Goal: Transaction & Acquisition: Download file/media

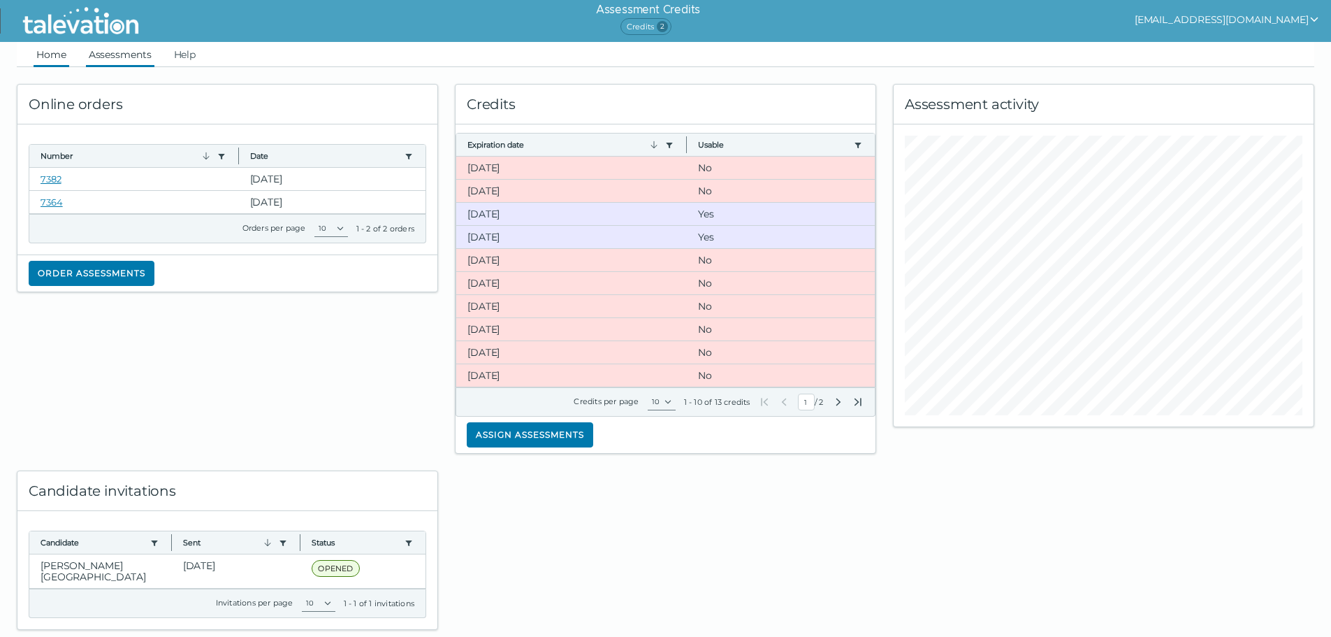
click at [129, 62] on link "Assessments" at bounding box center [120, 54] width 68 height 25
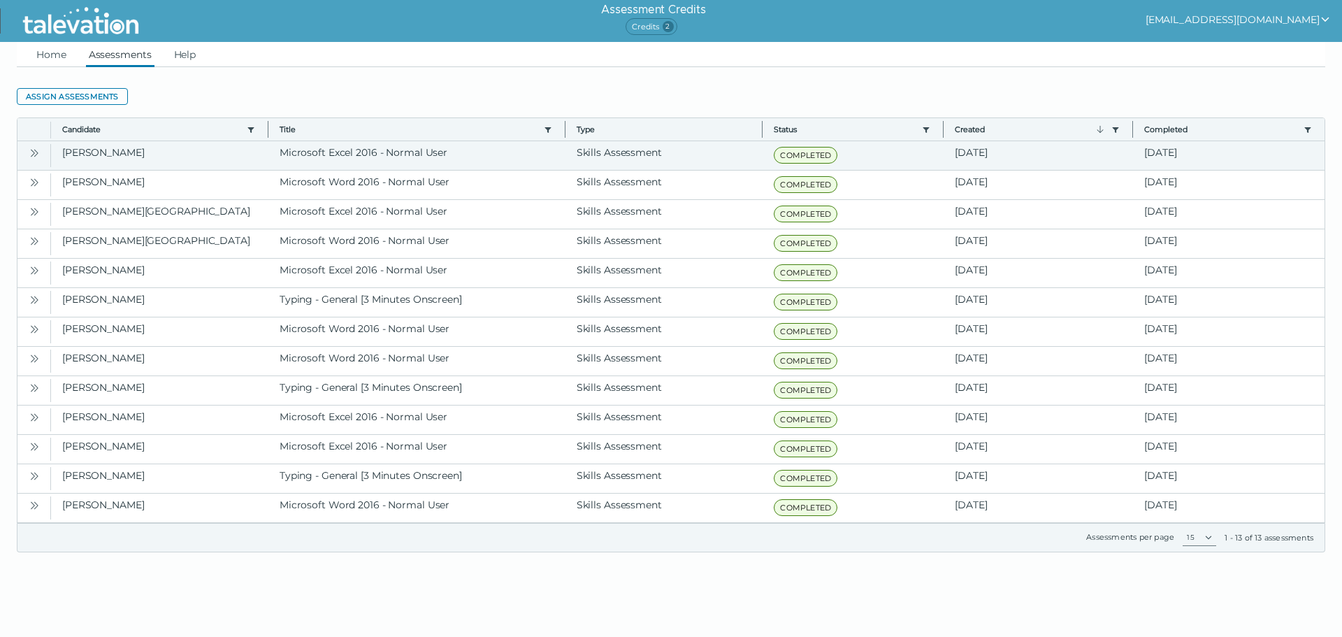
click at [36, 150] on icon "Open" at bounding box center [34, 152] width 11 height 11
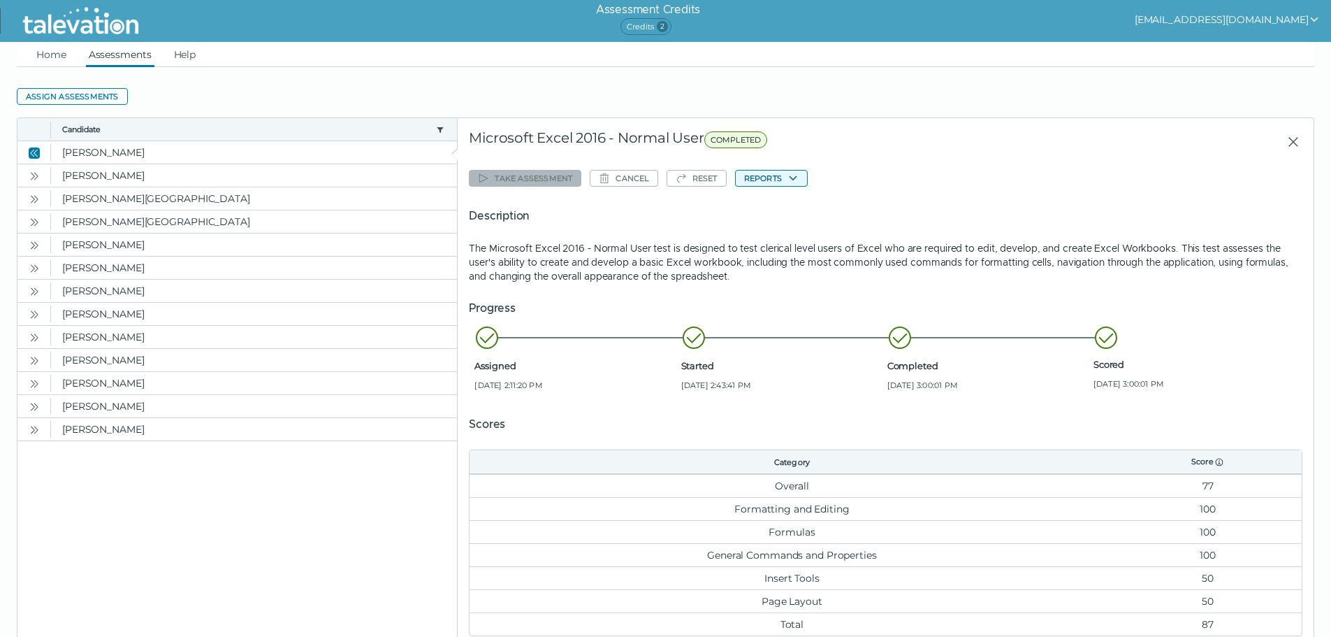
click at [755, 176] on button "Reports" at bounding box center [771, 178] width 73 height 17
click at [768, 204] on button "Microsoft Excel 2016 - Normal User" at bounding box center [823, 205] width 175 height 17
click at [42, 180] on button "Open" at bounding box center [34, 175] width 17 height 17
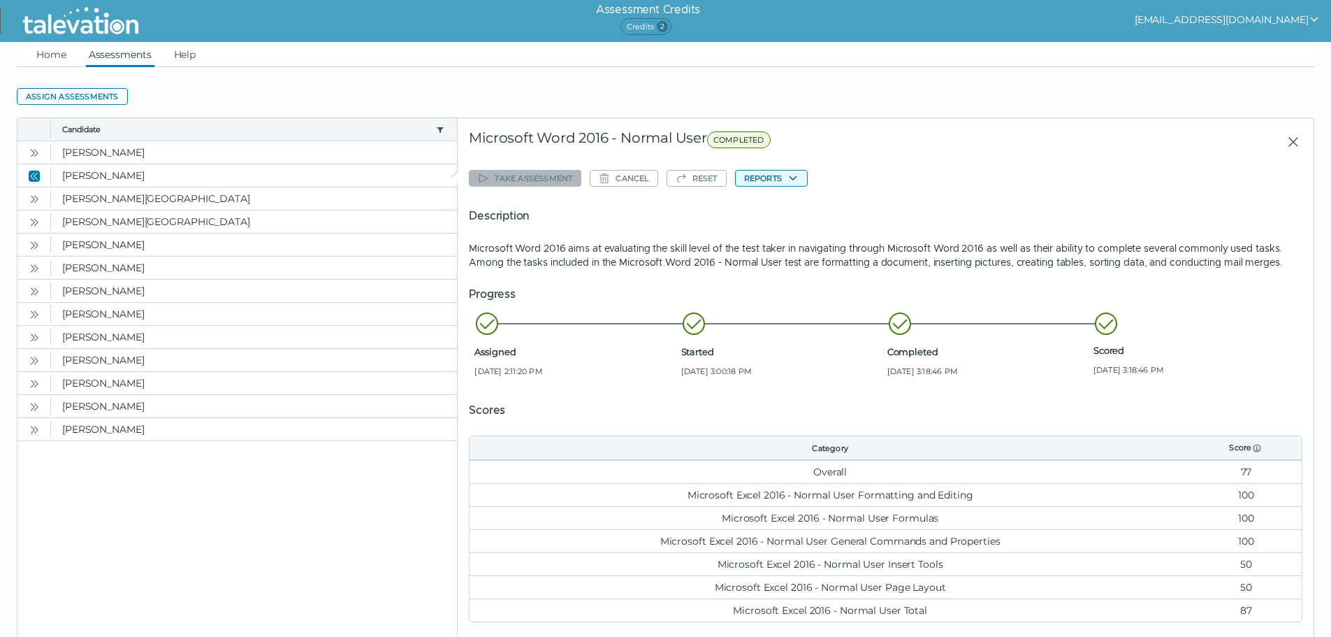
click at [768, 178] on button "Reports" at bounding box center [771, 178] width 73 height 17
click at [767, 205] on button "Microsoft Word 2016 - Normal User" at bounding box center [823, 205] width 175 height 17
